Goal: Check status

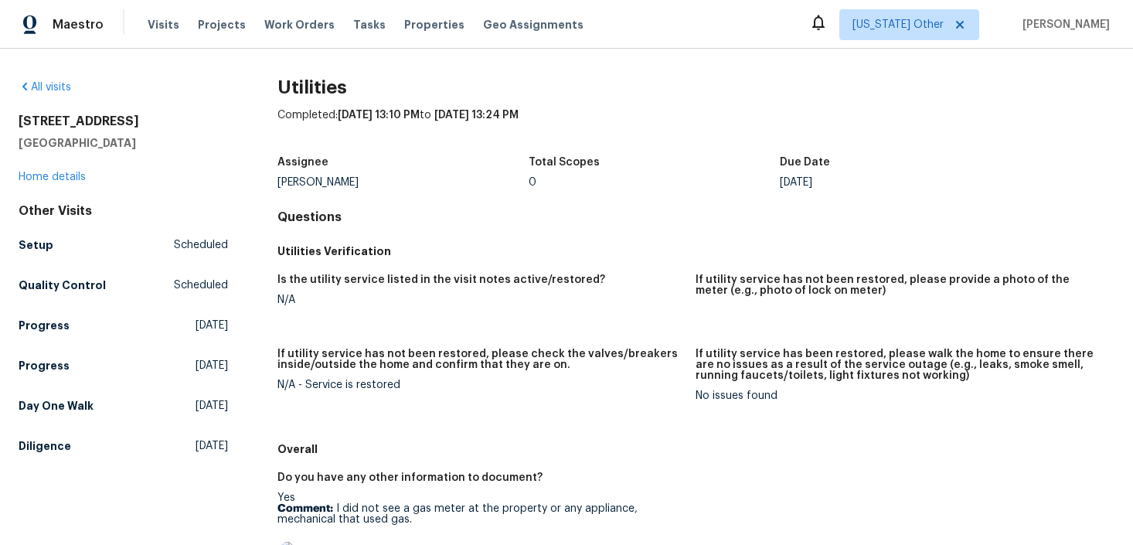
click at [304, 284] on h5 "Is the utility service listed in the visit notes active/restored?" at bounding box center [441, 279] width 328 height 11
drag, startPoint x: 304, startPoint y: 284, endPoint x: 375, endPoint y: 342, distance: 91.6
click at [375, 337] on div "Is the utility service listed in the visit notes active/restored? N/A If utilit…" at bounding box center [695, 350] width 837 height 170
click at [318, 372] on div "If utility service has not been restored, please check the valves/breakers insi…" at bounding box center [480, 364] width 406 height 31
drag, startPoint x: 318, startPoint y: 372, endPoint x: 348, endPoint y: 415, distance: 51.7
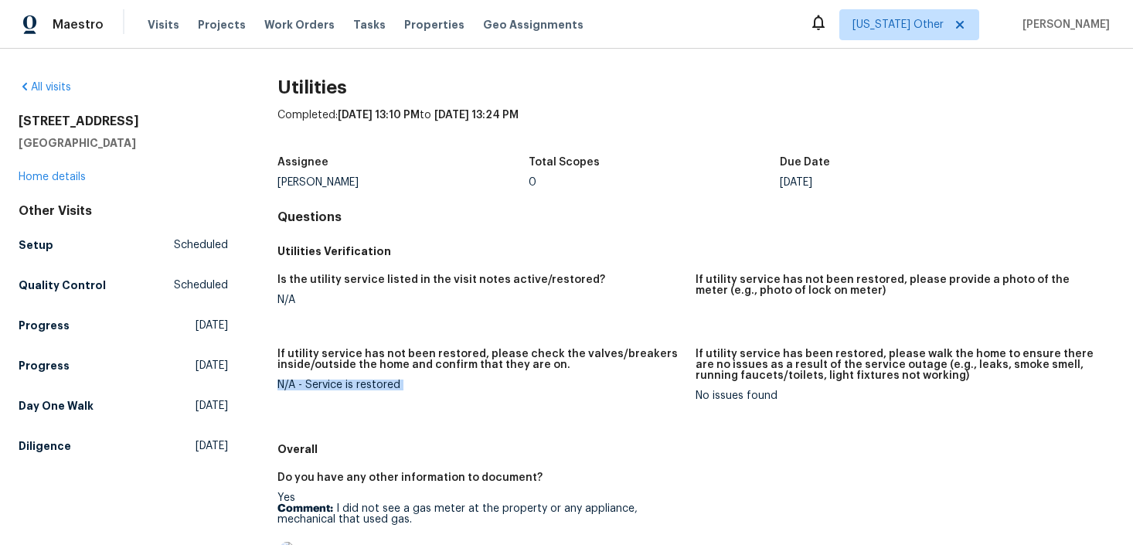
click at [348, 415] on figure "If utility service has not been restored, please check the valves/breakers insi…" at bounding box center [486, 387] width 419 height 77
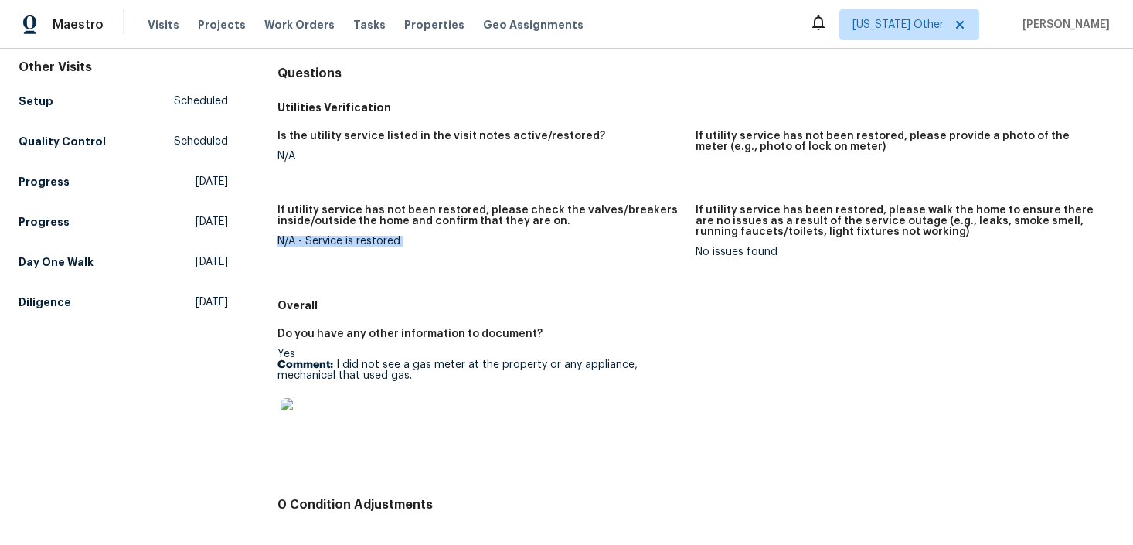
scroll to position [169, 0]
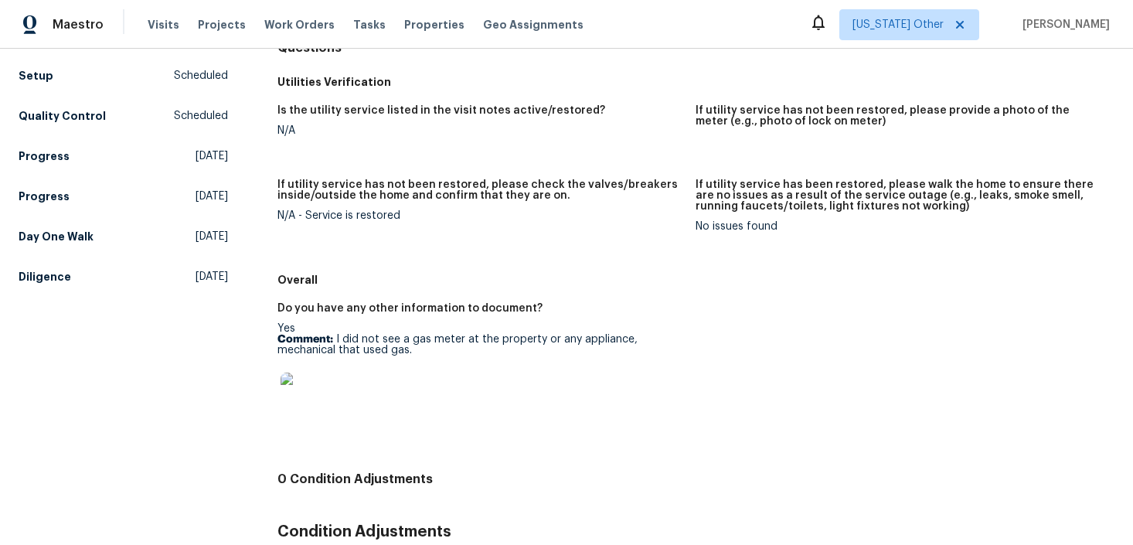
click at [338, 347] on p "Comment: I did not see a gas meter at the property or any appliance, mechanical…" at bounding box center [480, 345] width 406 height 22
drag, startPoint x: 338, startPoint y: 347, endPoint x: 464, endPoint y: 352, distance: 125.3
click at [464, 352] on p "Comment: I did not see a gas meter at the property or any appliance, mechanical…" at bounding box center [480, 345] width 406 height 22
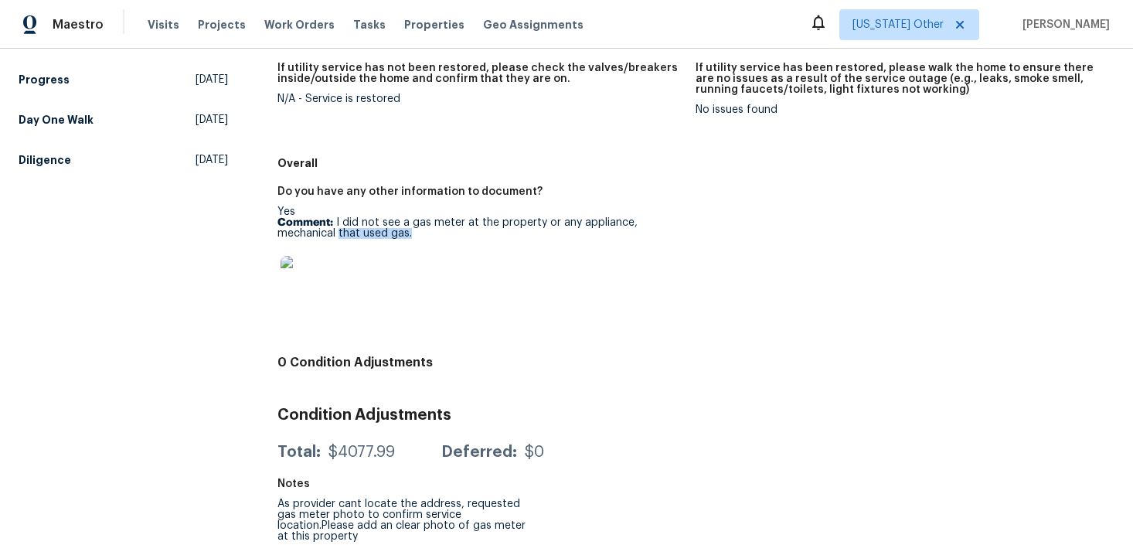
scroll to position [293, 0]
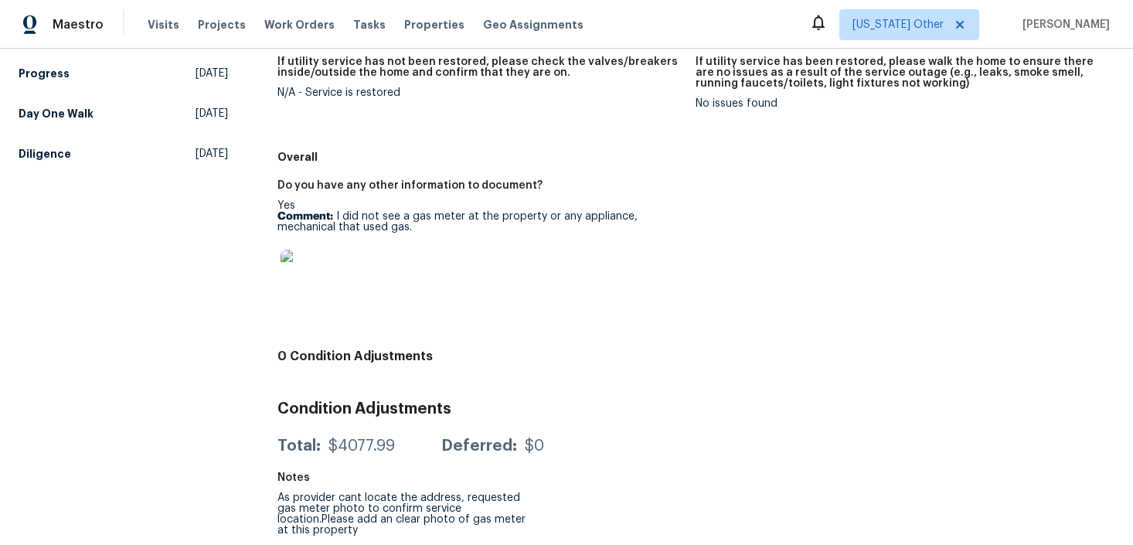
click at [281, 502] on div "As provider cant locate the address, requested gas meter photo to confirm servi…" at bounding box center [402, 513] width 251 height 43
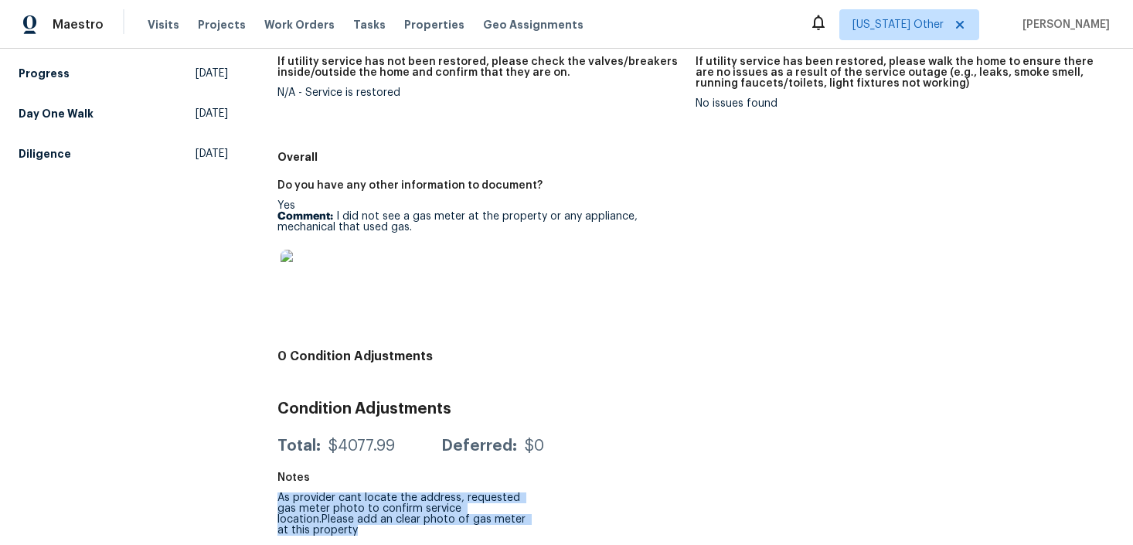
drag, startPoint x: 281, startPoint y: 502, endPoint x: 512, endPoint y: 543, distance: 234.5
click at [512, 542] on div "Utilities Completed: 10/3/2025, 13:10 PM to 10/3/2025, 13:24 PM Assignee Meliss…" at bounding box center [695, 165] width 837 height 757
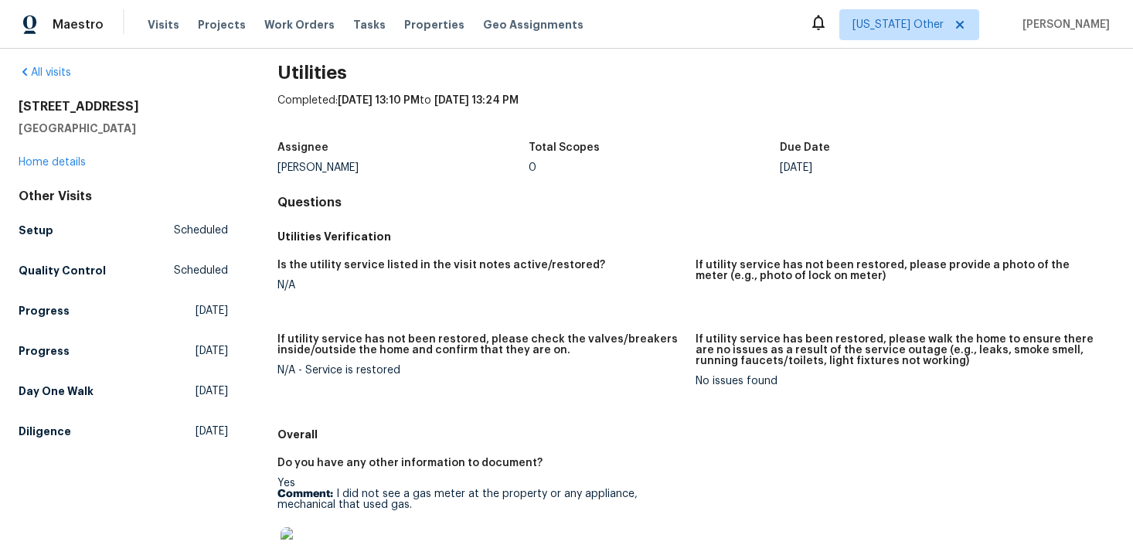
scroll to position [16, 0]
